Goal: Information Seeking & Learning: Find specific fact

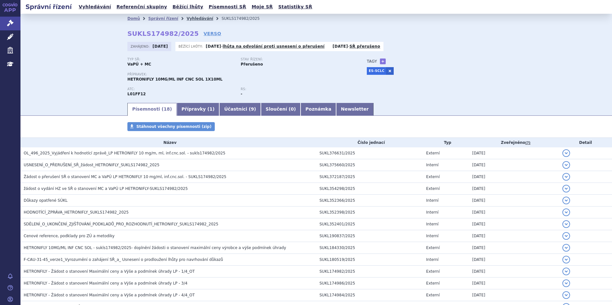
drag, startPoint x: 0, startPoint y: 0, endPoint x: 186, endPoint y: 16, distance: 186.9
click at [187, 16] on link "Vyhledávání" at bounding box center [200, 18] width 27 height 4
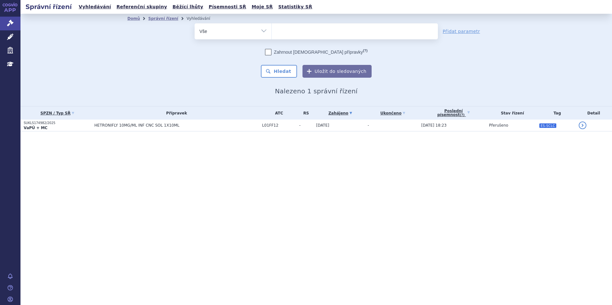
select select
type input "ult"
type input "ultom"
type input "ultomir"
type input "[MEDICAL_DATA]"
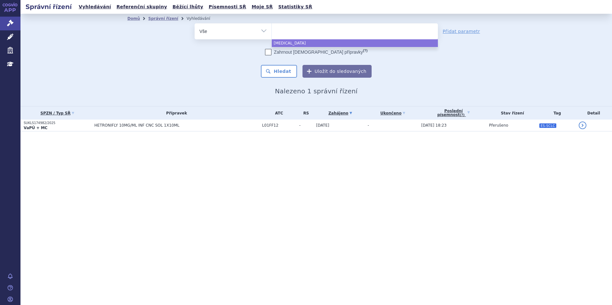
select select "[MEDICAL_DATA]"
drag, startPoint x: 262, startPoint y: 192, endPoint x: 208, endPoint y: 162, distance: 62.3
click at [262, 192] on div "Správní řízení Vyhledávání Referenční skupiny Běžící lhůty Písemnosti SŘ Moje S…" at bounding box center [315, 152] width 591 height 305
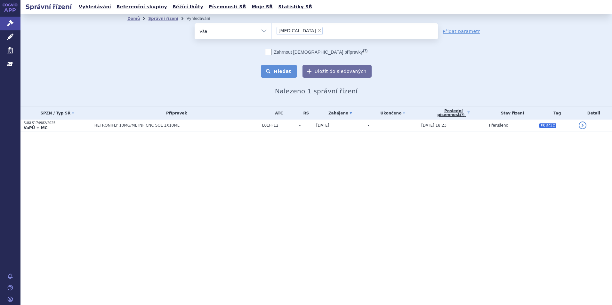
click at [286, 66] on button "Hledat" at bounding box center [279, 71] width 36 height 13
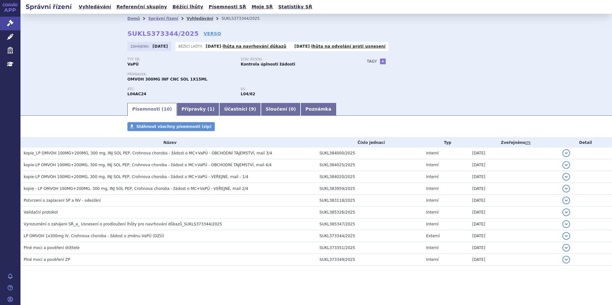
click at [194, 19] on link "Vyhledávání" at bounding box center [200, 18] width 27 height 4
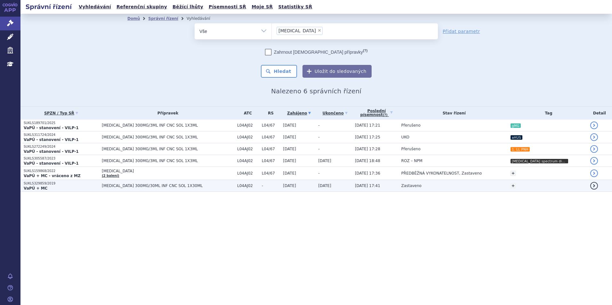
click at [66, 189] on p "VaPÚ + MC" at bounding box center [61, 188] width 75 height 5
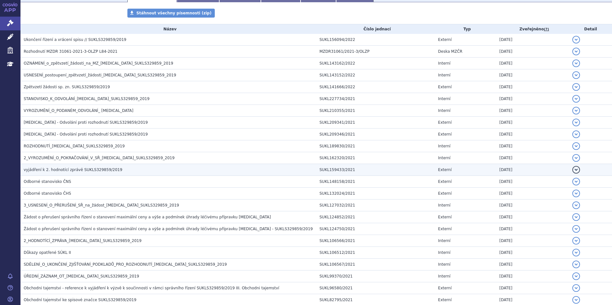
scroll to position [128, 0]
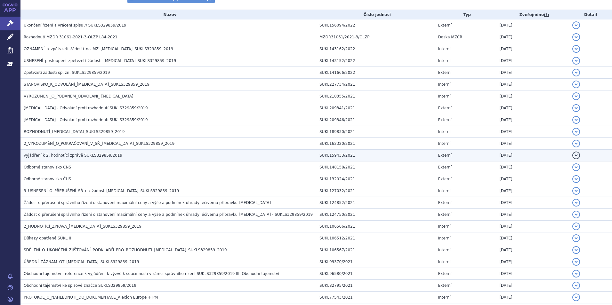
click at [90, 154] on span "vyjádření k 2. hodnotící zprávě SUKLS329859/2019" at bounding box center [73, 155] width 99 height 4
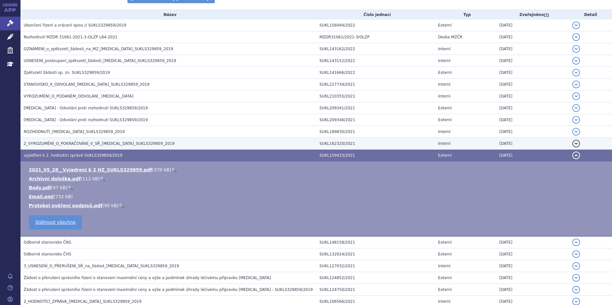
click at [93, 142] on span "2_VYROZUMĚNÍ_O_POKRAČOVÁNÍ_V_SŘ_ULTOMIRIS_SUKLS329859_2019" at bounding box center [99, 143] width 151 height 4
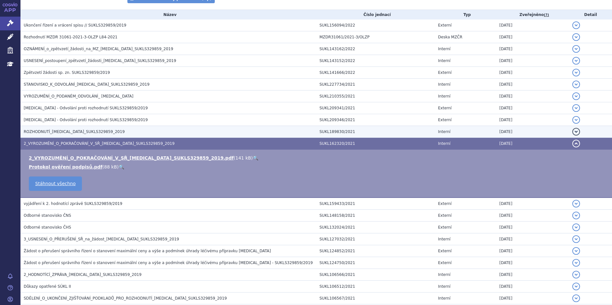
click at [91, 134] on span "ROZHODNUTÍ_ULTOMIRIS_SUKLS329859_2019" at bounding box center [74, 132] width 101 height 4
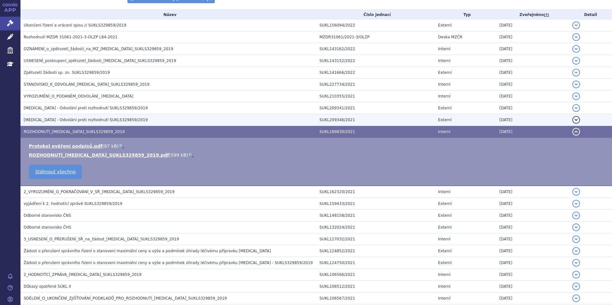
click at [91, 124] on td "Ultomiris - Odvolání proti rozhodnutí SUKLS329859/2019" at bounding box center [168, 120] width 296 height 12
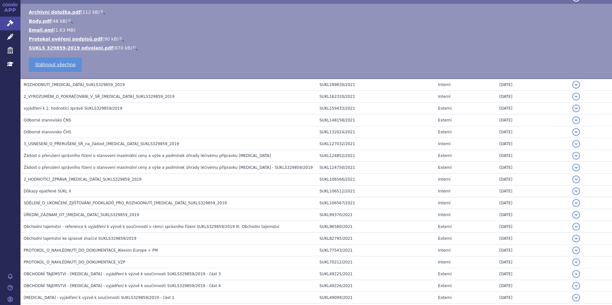
scroll to position [320, 0]
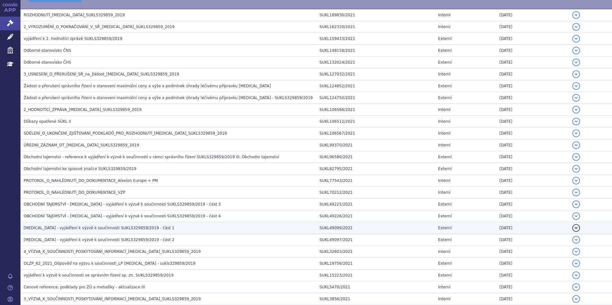
click at [111, 230] on span "Ultomiris - vyjádření k výzvě k součinnosti SUKLS329859/2019 - část 1" at bounding box center [99, 228] width 151 height 4
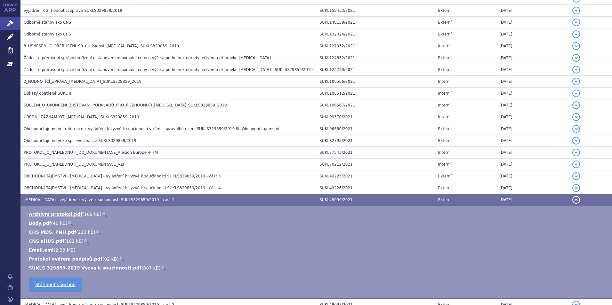
scroll to position [309, 0]
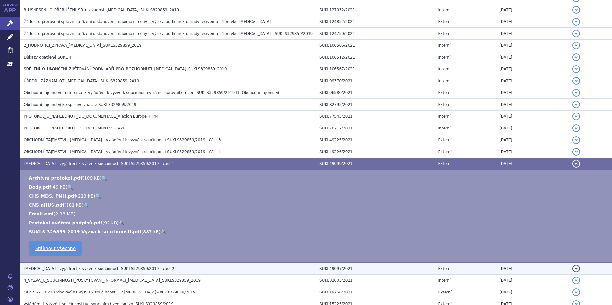
click at [106, 266] on h3 "Ultomiris - vyjádření k výzvě k součinnosti SUKLS329859/2019 - část 2" at bounding box center [170, 269] width 292 height 6
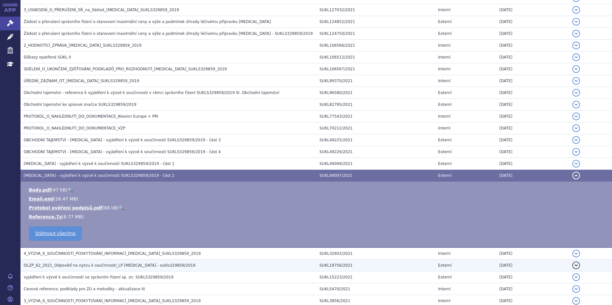
click at [100, 269] on h3 "OLZP_62_2021_Odpověď na výzvu k součinnosti_LP ULTOMIRIS - sukls329859/2019" at bounding box center [170, 265] width 292 height 6
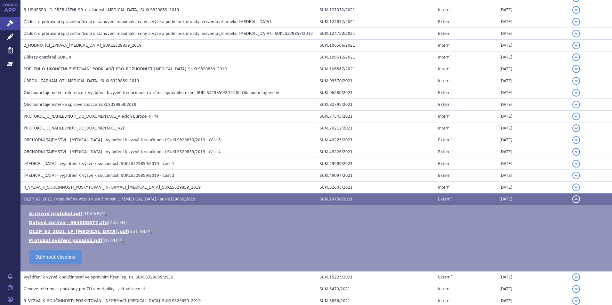
click at [147, 230] on link "🔍" at bounding box center [149, 231] width 5 height 5
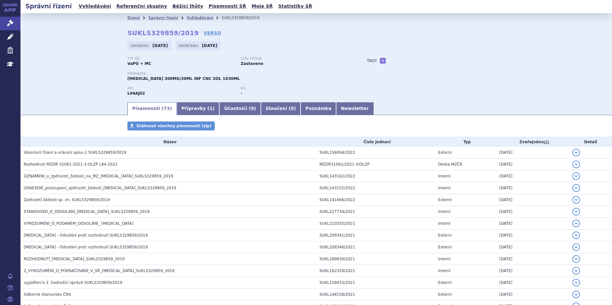
scroll to position [0, 0]
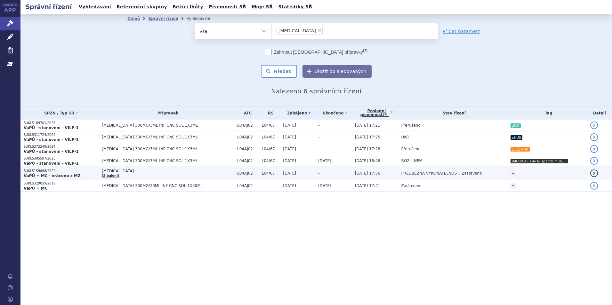
click at [124, 172] on span "[MEDICAL_DATA]" at bounding box center [168, 171] width 132 height 4
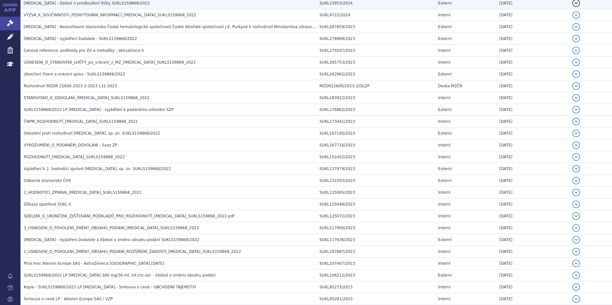
scroll to position [480, 0]
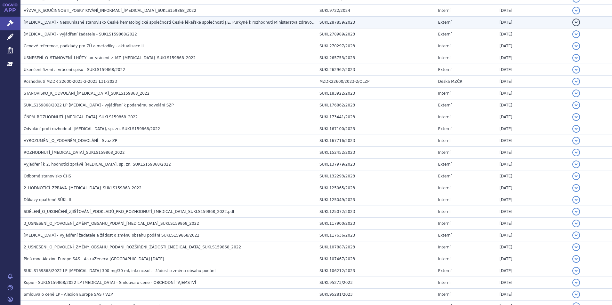
click at [122, 25] on h3 "Ultomiris - Nesouhlasné stanovisko České hematologické společnosti České lékařs…" at bounding box center [170, 22] width 292 height 6
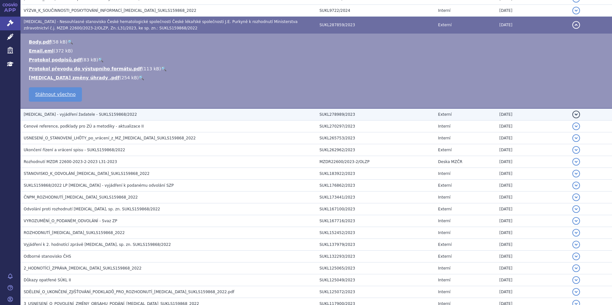
click at [91, 119] on td "ULTOMIRIS - vyjádření žadatele - SUKLS159868/2022" at bounding box center [168, 114] width 296 height 12
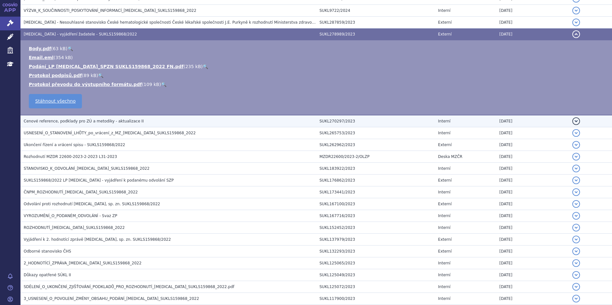
click at [91, 119] on span "Cenové reference, podklady pro ZÚ a metodiky - aktualizace II" at bounding box center [84, 121] width 120 height 4
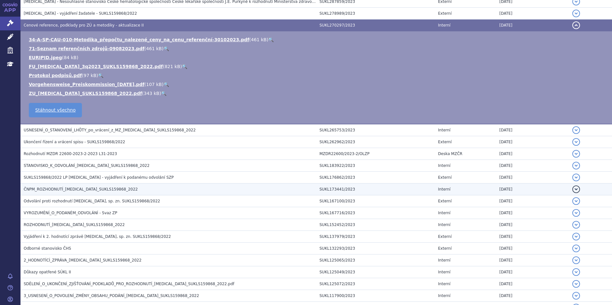
scroll to position [512, 0]
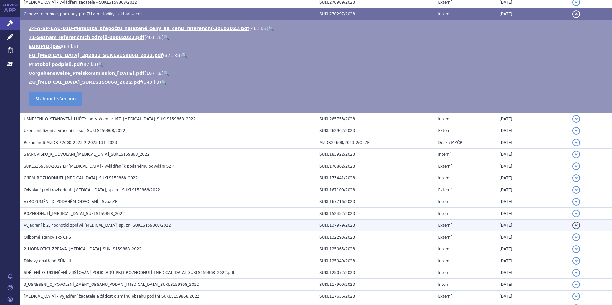
click at [115, 223] on span "Vyjádření k 2. hodnotící zprávě ULTOMIRIS, sp. zn. SUKLS159868/2022" at bounding box center [97, 225] width 147 height 4
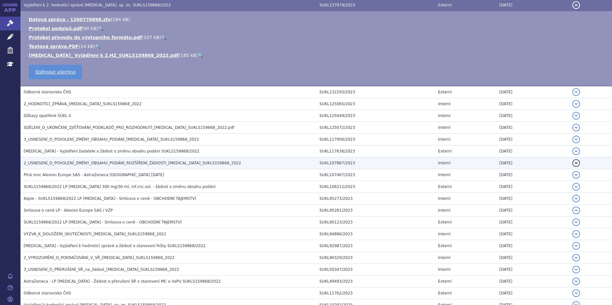
scroll to position [640, 0]
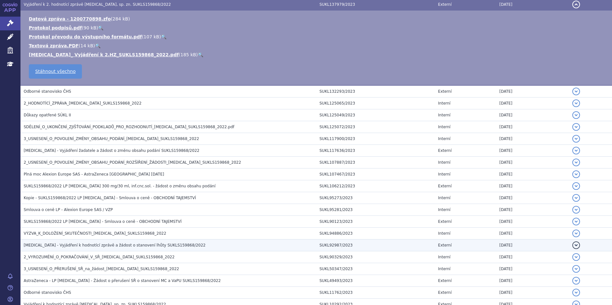
click at [85, 249] on td "ULTOMIRIS - Vyjádření k hodnotící zprávě a žádost o stanovení lhůty SUKLS159868…" at bounding box center [168, 246] width 296 height 12
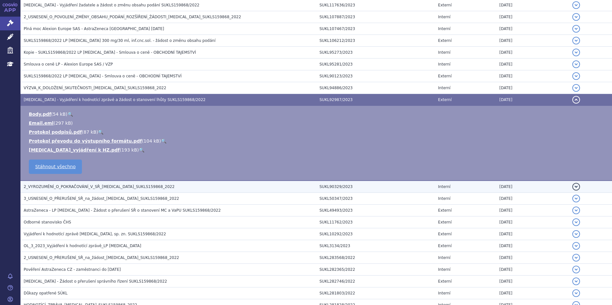
scroll to position [768, 0]
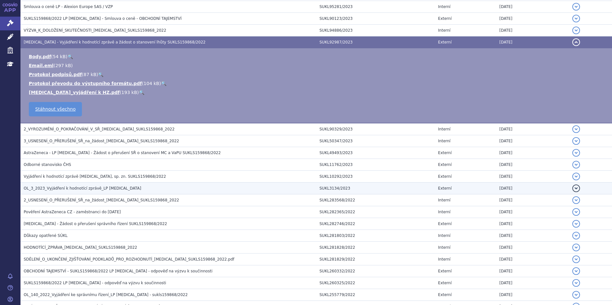
click at [83, 190] on span "OL_3_2023_Vyjádření k hodnotící zprávě_LP ULTOMIRIS" at bounding box center [82, 188] width 117 height 4
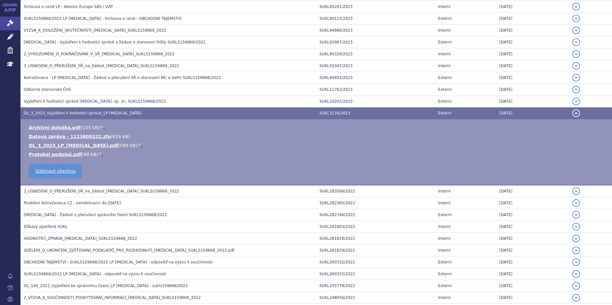
click at [137, 145] on link "🔍" at bounding box center [139, 145] width 5 height 5
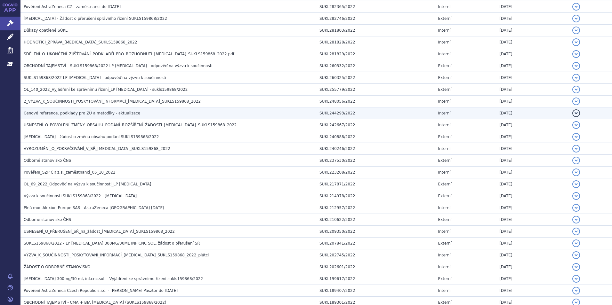
scroll to position [992, 0]
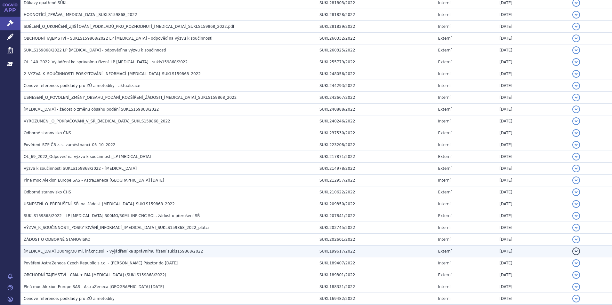
click at [127, 251] on span "Ultomiris 300mg/30 ml, inf.cnc.sol. - Vyjádření ke správnímu řízení sukls159868…" at bounding box center [113, 251] width 179 height 4
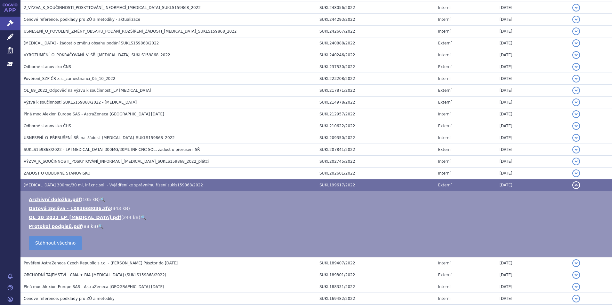
scroll to position [926, 0]
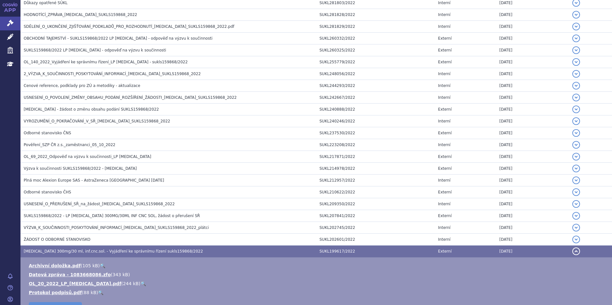
click at [140, 285] on link "🔍" at bounding box center [142, 283] width 5 height 5
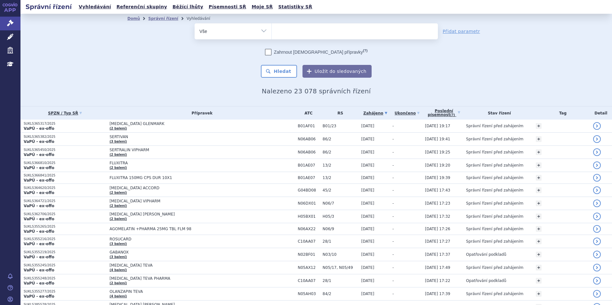
click at [291, 25] on ul at bounding box center [355, 29] width 166 height 13
click at [272, 25] on select at bounding box center [271, 31] width 0 height 16
click at [306, 29] on ul at bounding box center [355, 29] width 166 height 13
click at [272, 29] on select at bounding box center [271, 31] width 0 height 16
type input "on"
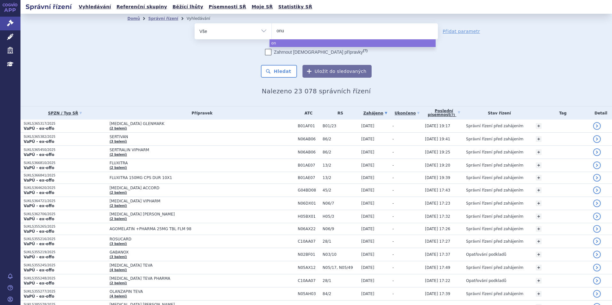
type input "onur"
type input "onureg"
select select "onureg"
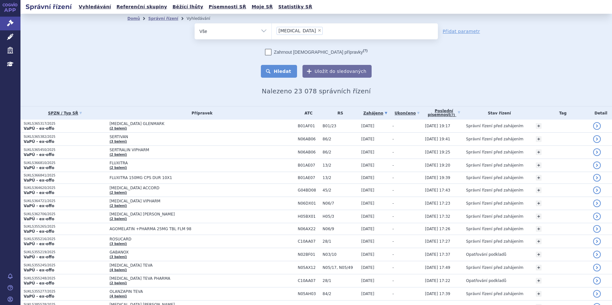
click at [287, 71] on button "Hledat" at bounding box center [279, 71] width 36 height 13
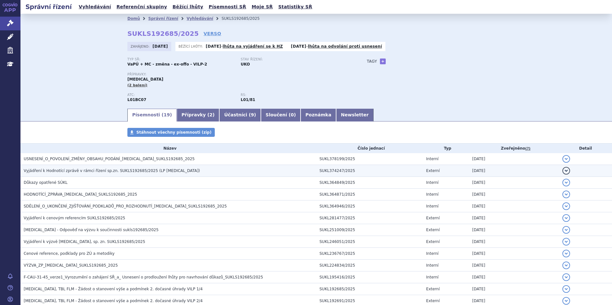
click at [150, 171] on span "Vyjádření k Hodnotící zprávě v rámci řízení sp.zn. SUKLS192685/2025 (LP [MEDICA…" at bounding box center [112, 171] width 176 height 4
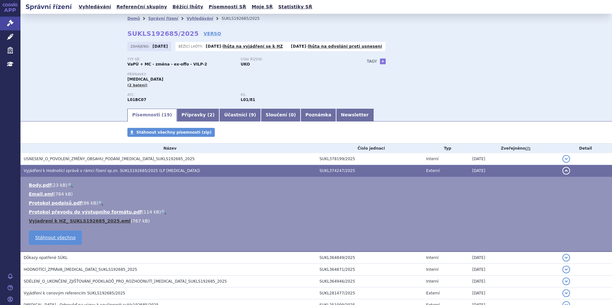
click at [111, 220] on link "Vyjadreni k HZ_ SUKLS192685_2025.eml" at bounding box center [80, 221] width 102 height 5
click at [193, 18] on link "Vyhledávání" at bounding box center [200, 18] width 27 height 4
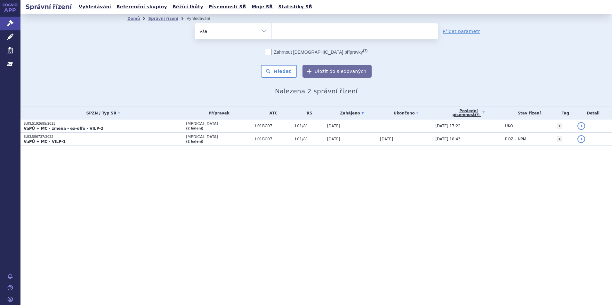
select select
type input "fi"
type input "fils"
type input "filsuve"
type input "filsuvez"
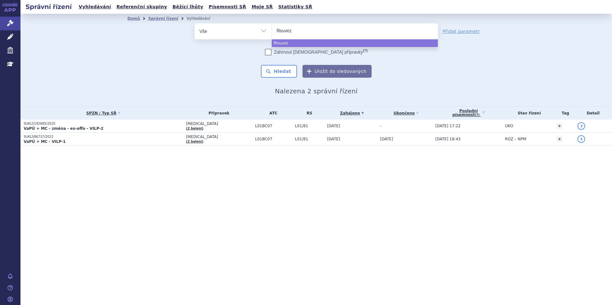
select select "filsuvez"
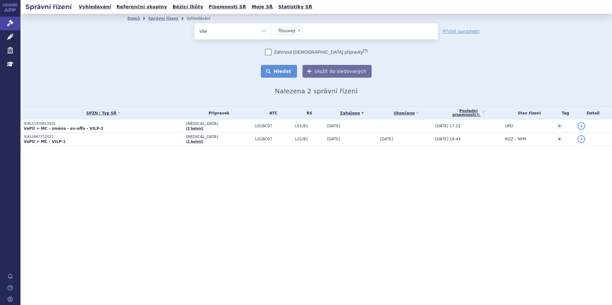
click at [278, 65] on button "Hledat" at bounding box center [279, 71] width 36 height 13
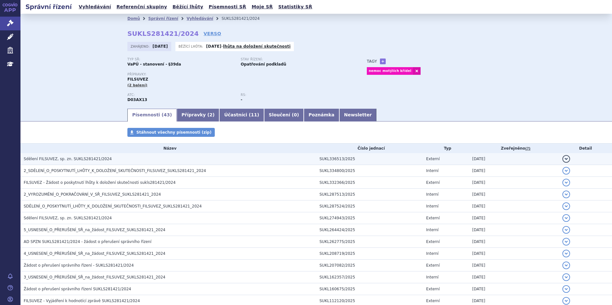
click at [83, 158] on span "Sdělení FILSUVEZ, sp. zn. SUKLS281421/2024" at bounding box center [68, 159] width 88 height 4
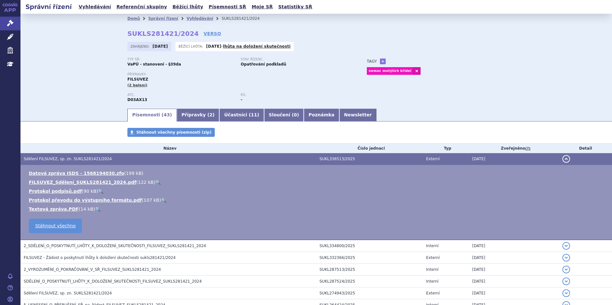
click at [64, 105] on div "Domů Správní řízení Vyhledávání SUKLS281421/2024 SUKLS281421/2024 VERSO [GEOGRA…" at bounding box center [315, 61] width 591 height 94
click at [517, 73] on div "Domů Správní řízení Vyhledávání SUKLS281421/2024 SUKLS281421/2024 VERSO [GEOGRA…" at bounding box center [315, 61] width 591 height 94
